Goal: Book appointment/travel/reservation

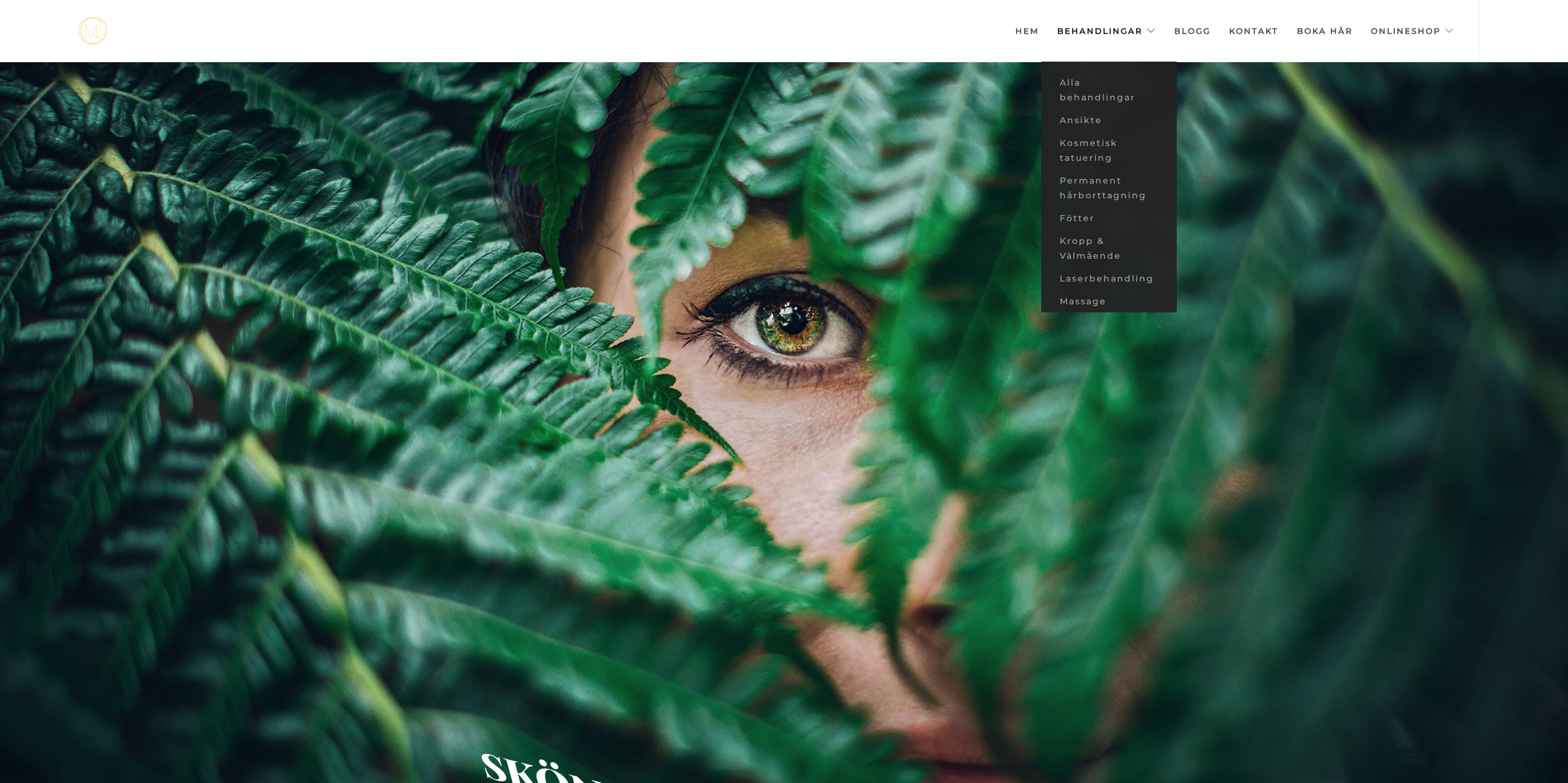
click at [1127, 32] on link "Behandlingar" at bounding box center [1106, 31] width 99 height 62
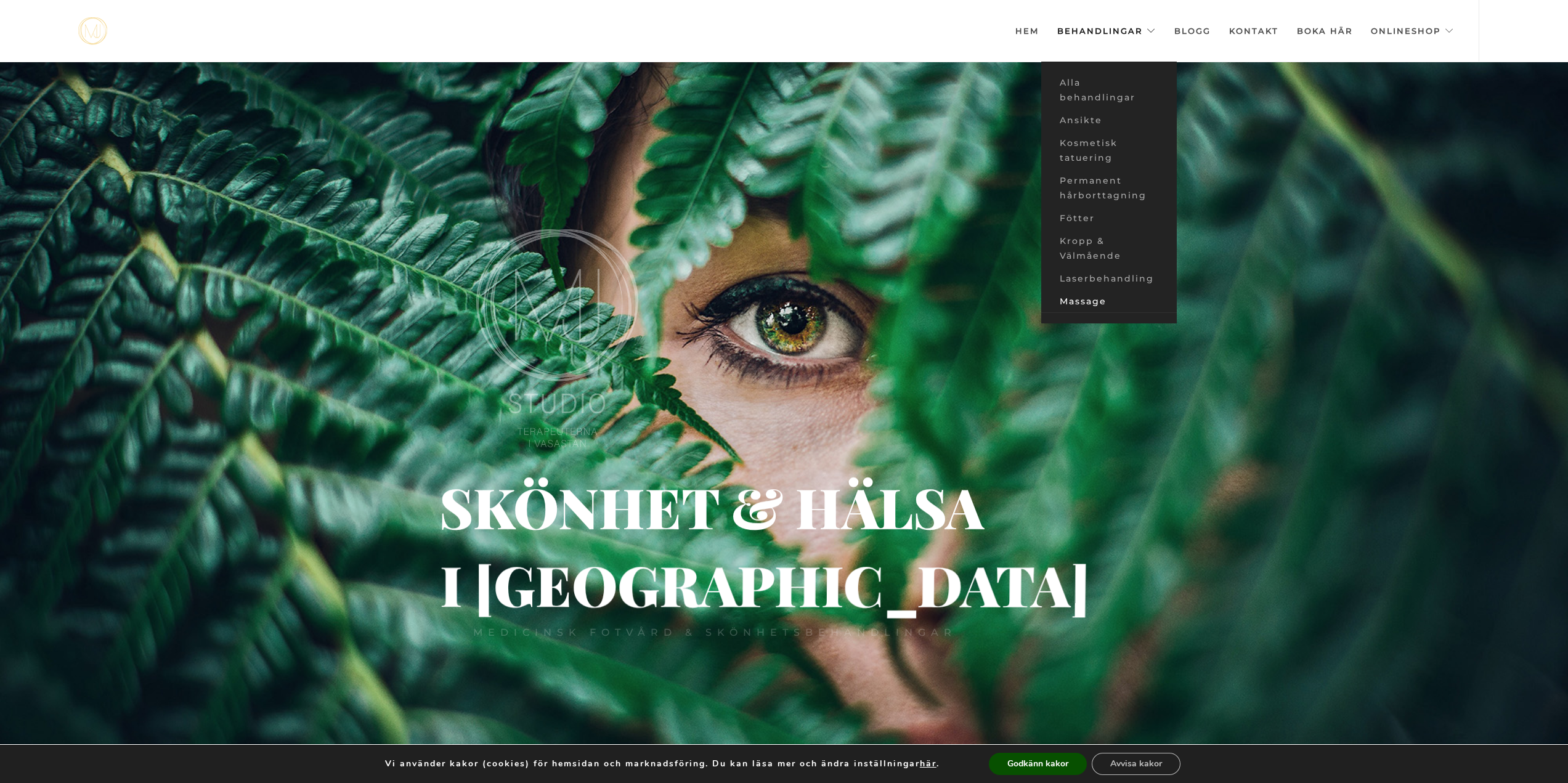
click at [1096, 301] on link "Massage" at bounding box center [1109, 301] width 135 height 23
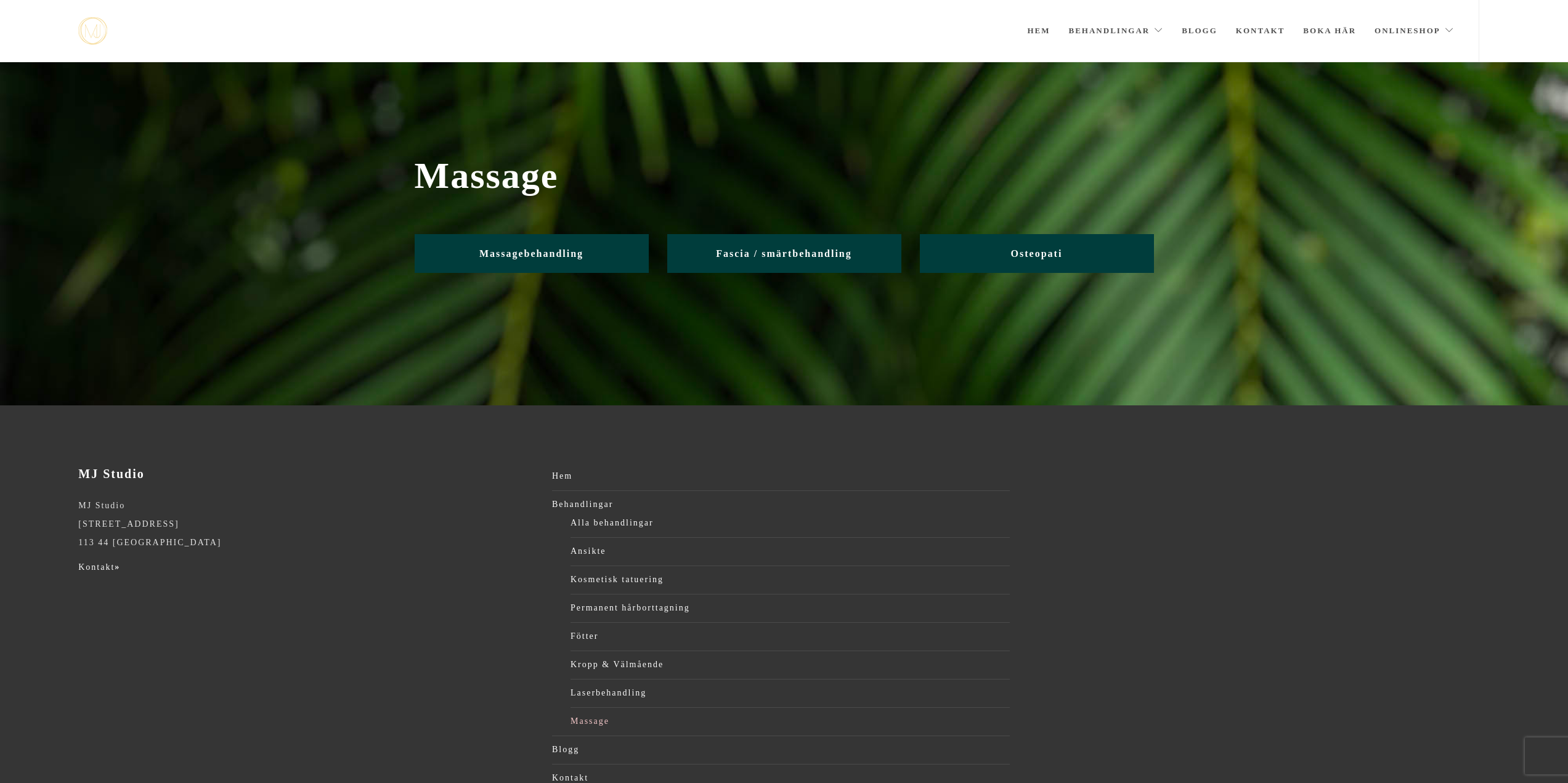
click at [587, 723] on link "Massage" at bounding box center [790, 721] width 439 height 19
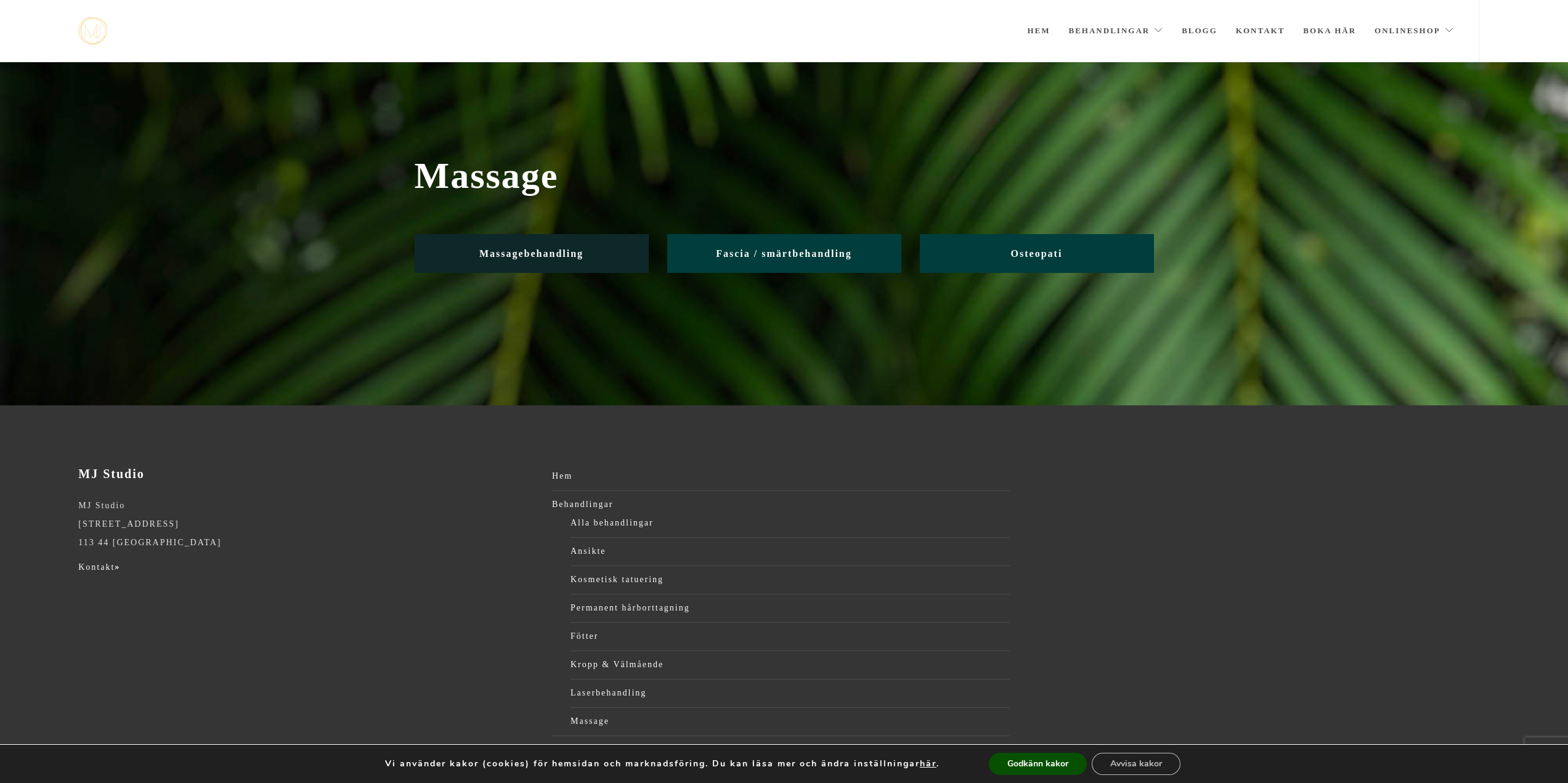
click at [556, 263] on link "Massagebehandling" at bounding box center [532, 253] width 234 height 38
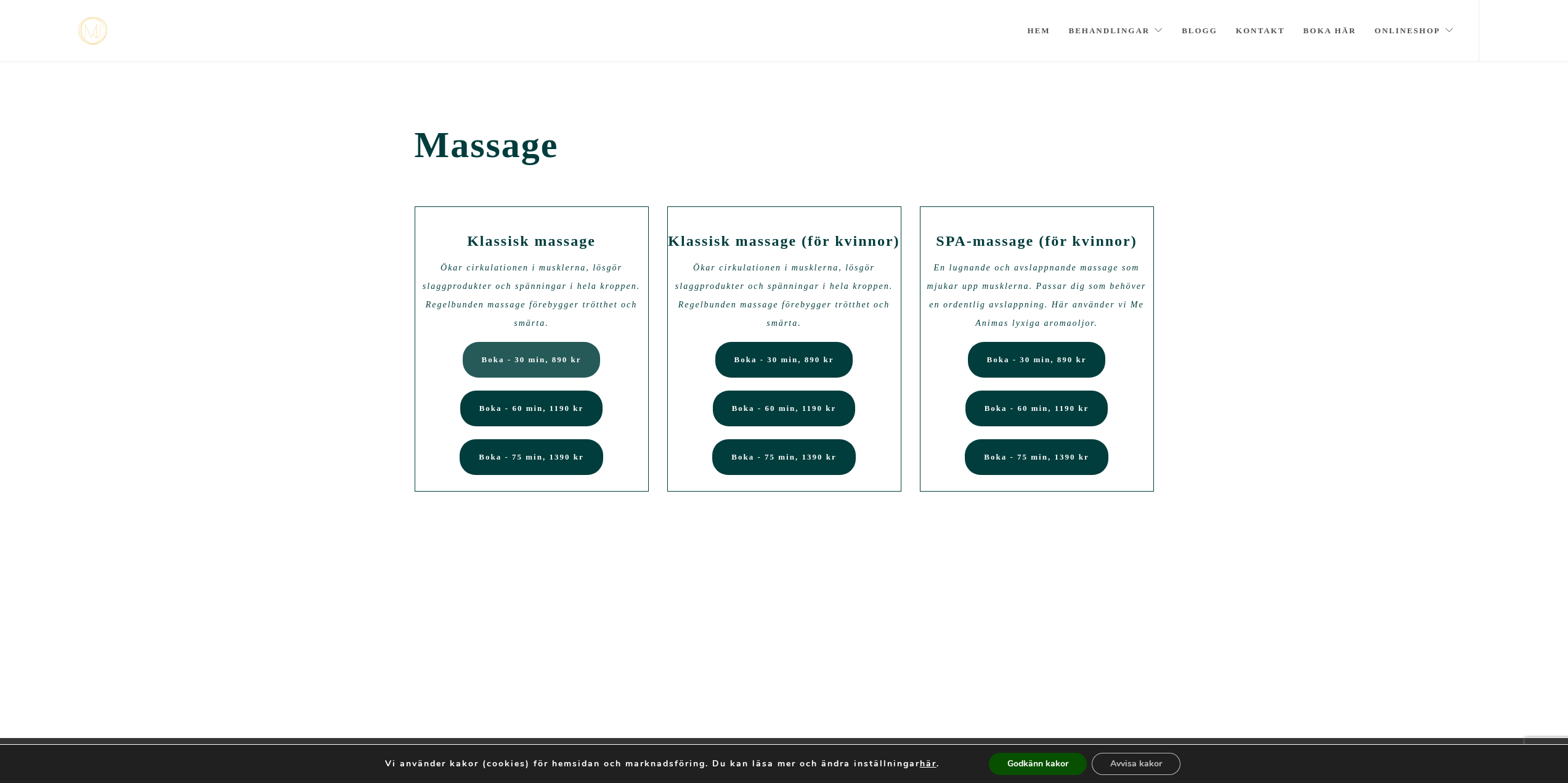
click at [545, 366] on link "Boka - 30 min, 890 kr" at bounding box center [532, 360] width 138 height 36
